Goal: Navigation & Orientation: Go to known website

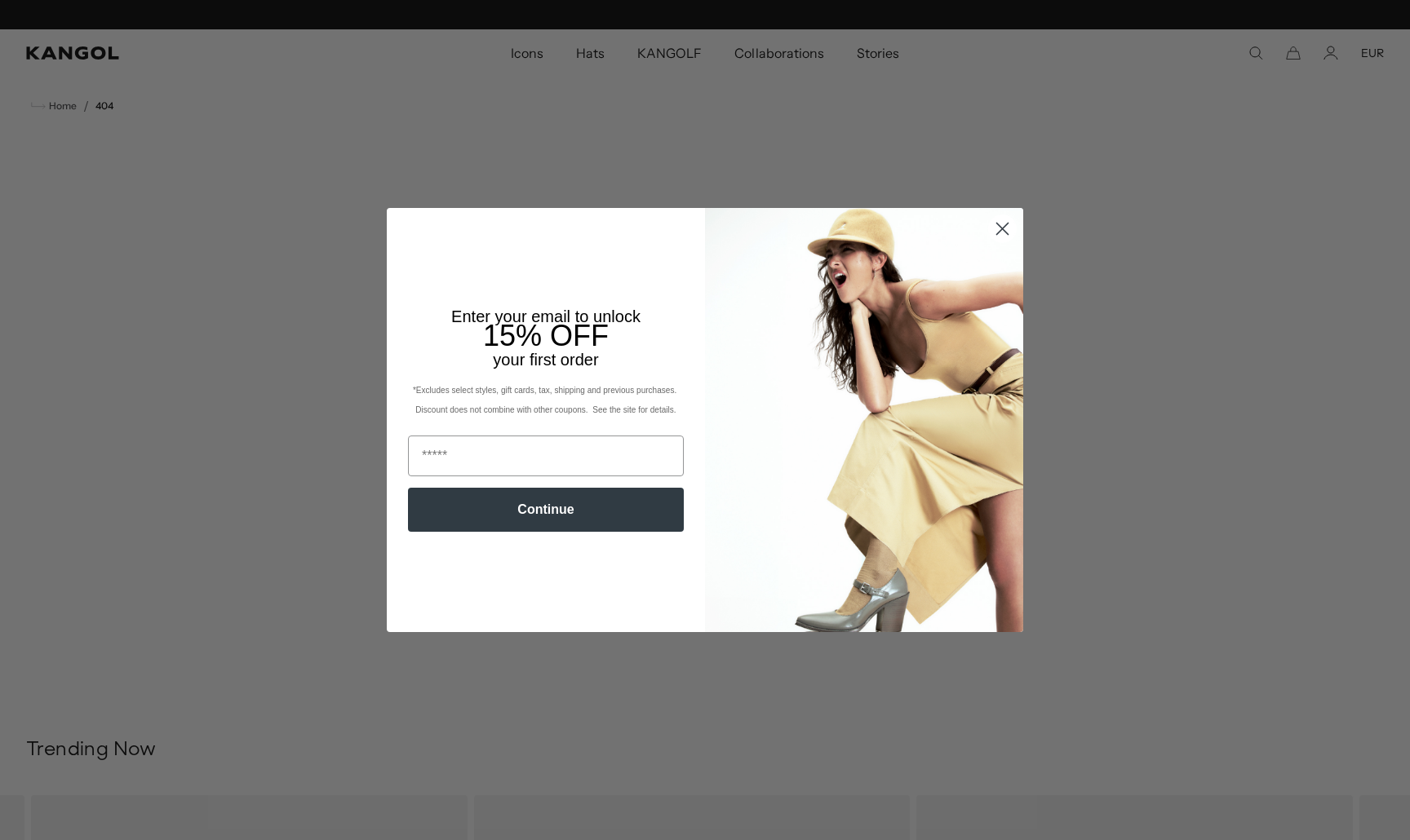
scroll to position [0, 336]
